Goal: Task Accomplishment & Management: Manage account settings

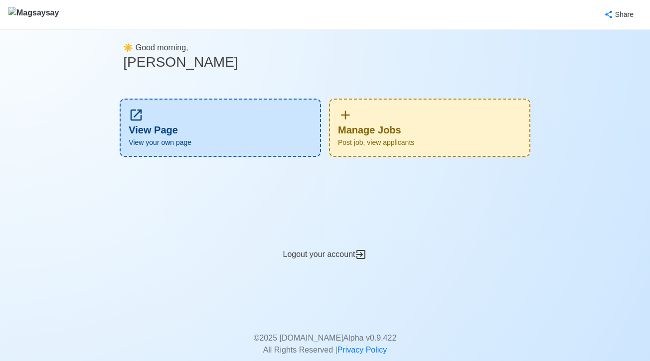
click at [385, 138] on span "Post job, view applicants" at bounding box center [429, 143] width 183 height 10
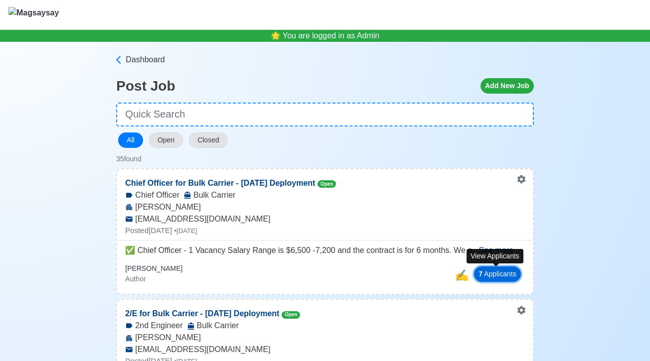
click at [495, 270] on button "7 Applicant s" at bounding box center [497, 274] width 47 height 15
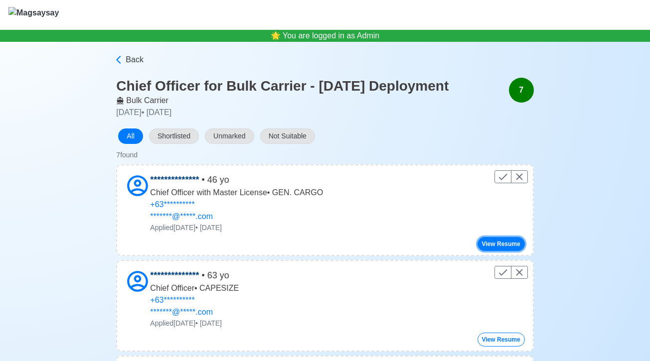
click at [508, 245] on button "View Resume" at bounding box center [500, 244] width 47 height 14
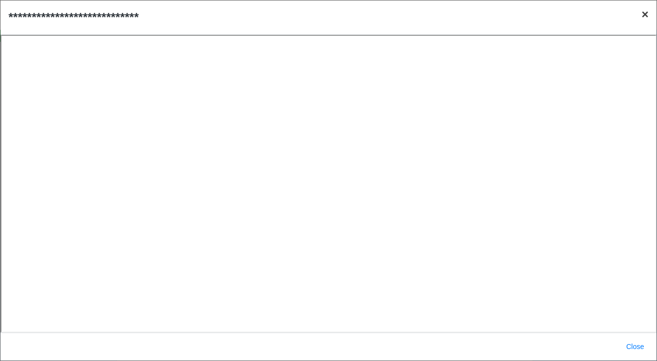
click at [646, 15] on span "×" at bounding box center [645, 13] width 7 height 13
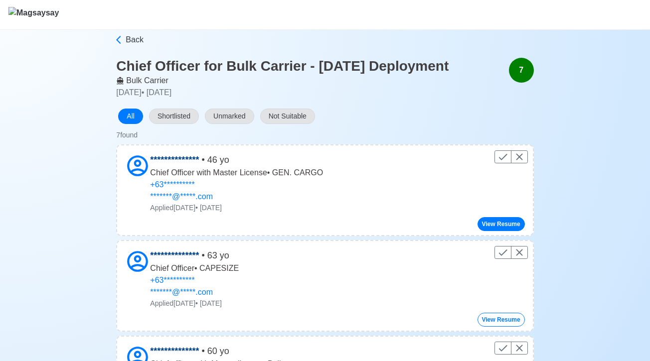
scroll to position [66, 0]
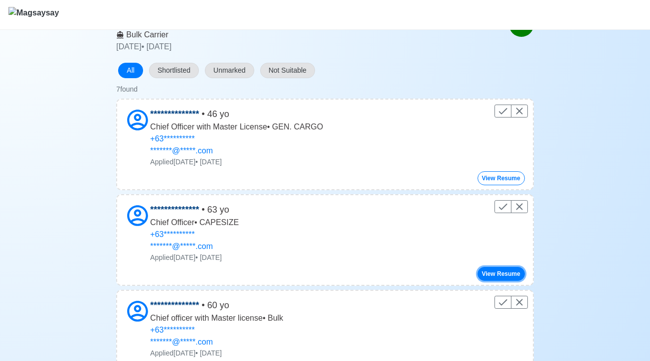
click at [504, 276] on button "View Resume" at bounding box center [500, 274] width 47 height 14
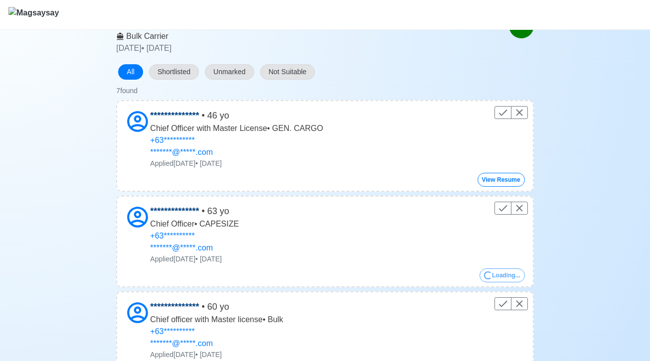
scroll to position [64, 0]
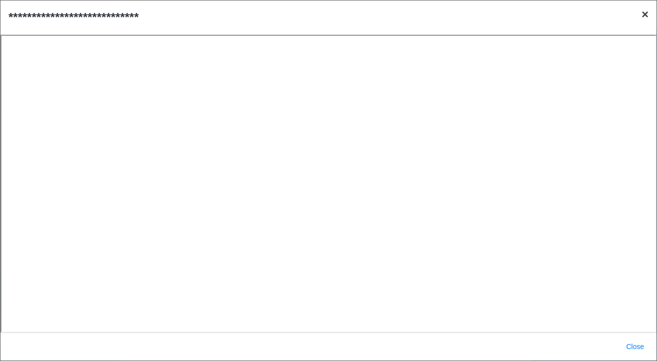
click at [645, 13] on span "×" at bounding box center [645, 13] width 7 height 13
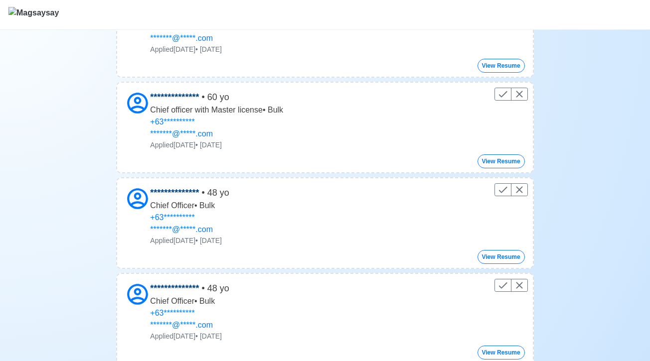
scroll to position [288, 0]
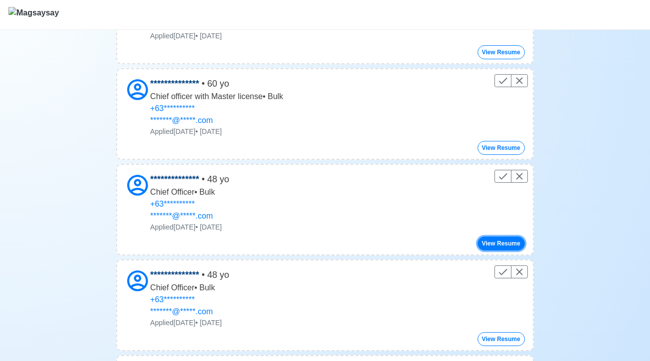
click at [492, 246] on button "View Resume" at bounding box center [500, 244] width 47 height 14
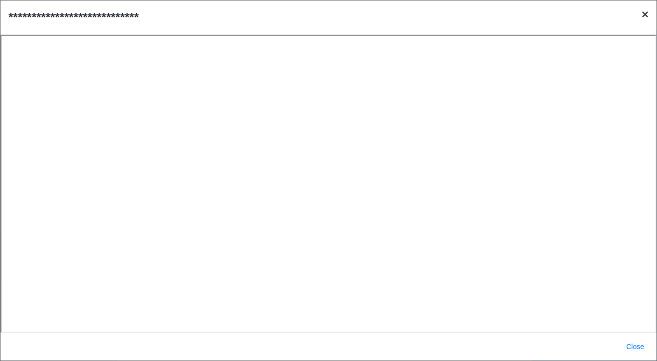
click at [649, 11] on button "× Close" at bounding box center [645, 14] width 23 height 28
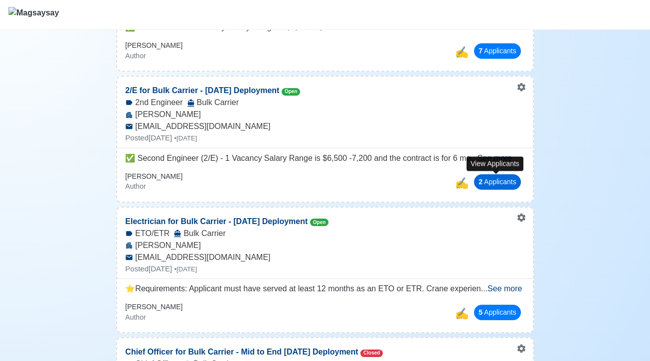
scroll to position [223, 0]
click at [491, 181] on button "2 Applicant s" at bounding box center [497, 181] width 47 height 15
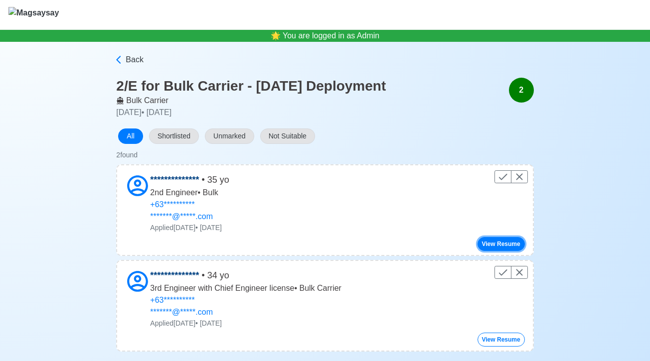
click at [495, 249] on button "View Resume" at bounding box center [500, 244] width 47 height 14
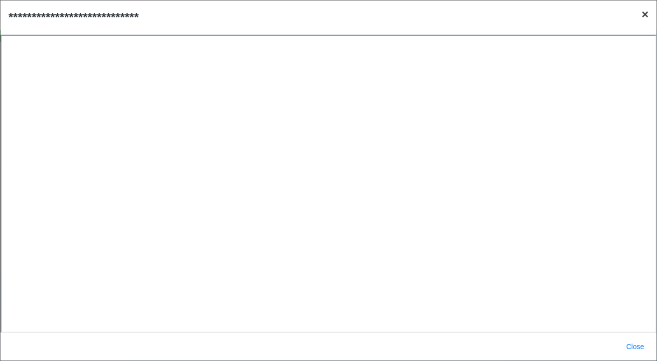
click at [642, 17] on span "×" at bounding box center [645, 13] width 7 height 13
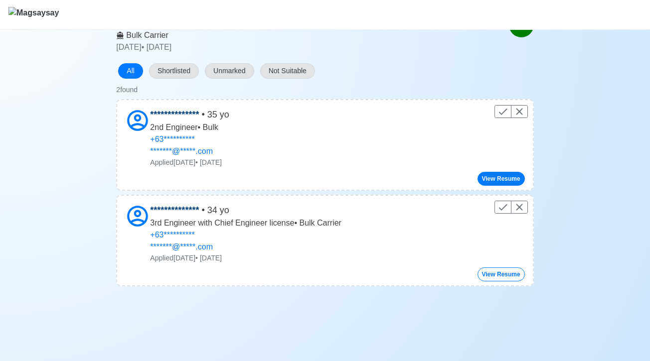
scroll to position [66, 0]
